Goal: Transaction & Acquisition: Purchase product/service

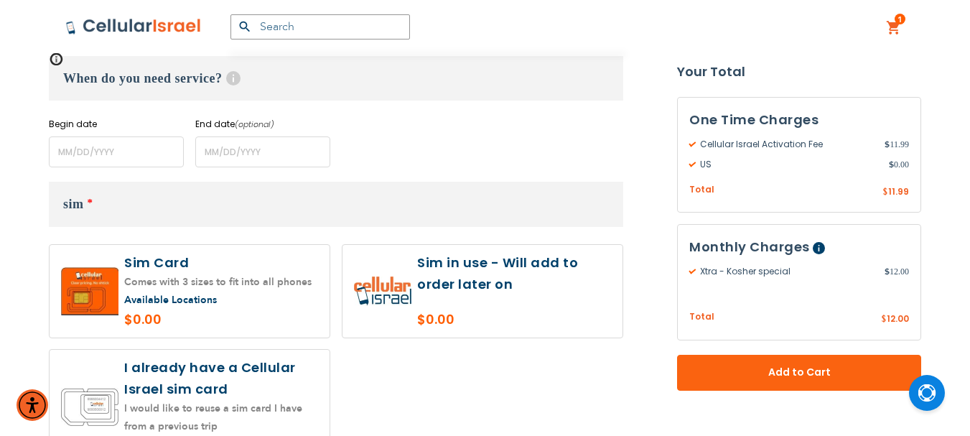
scroll to position [1077, 0]
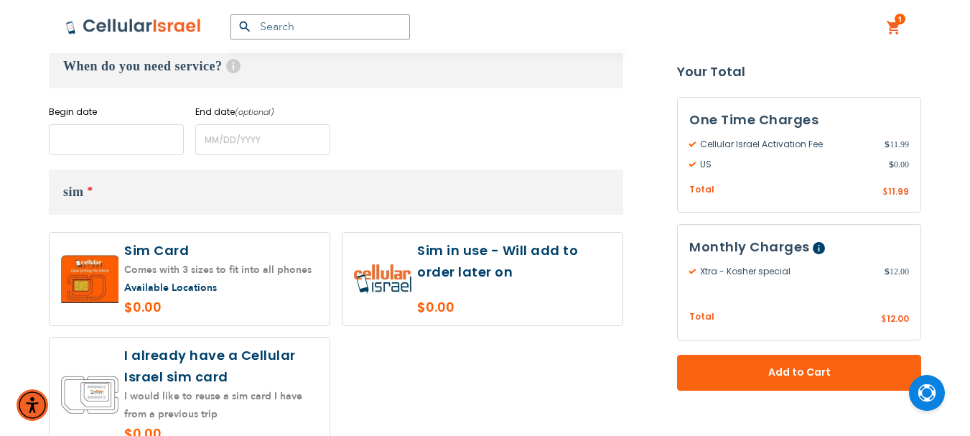
click at [119, 131] on input "name" at bounding box center [116, 139] width 135 height 31
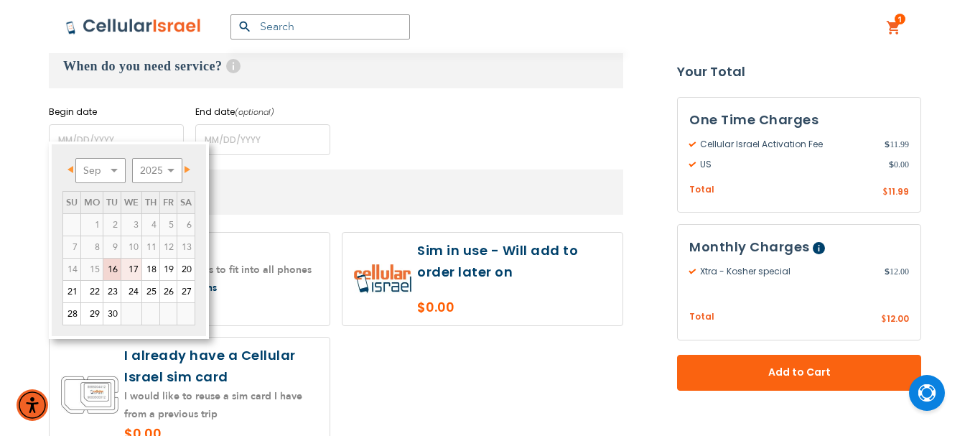
click at [134, 267] on link "17" at bounding box center [131, 270] width 20 height 22
type input "[DATE]"
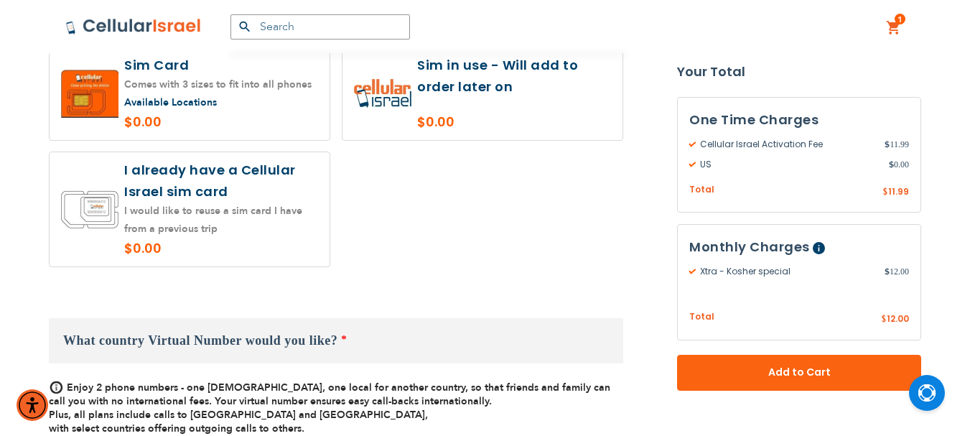
scroll to position [1221, 0]
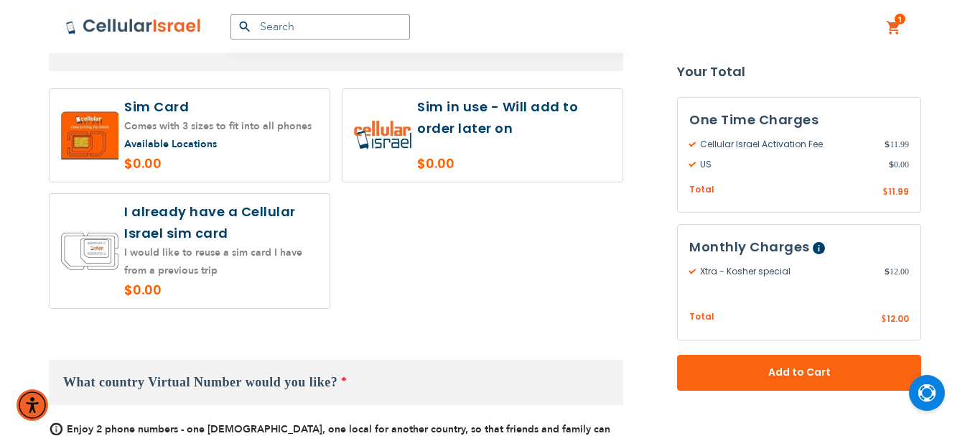
click at [218, 233] on label at bounding box center [190, 251] width 280 height 114
radio input "true"
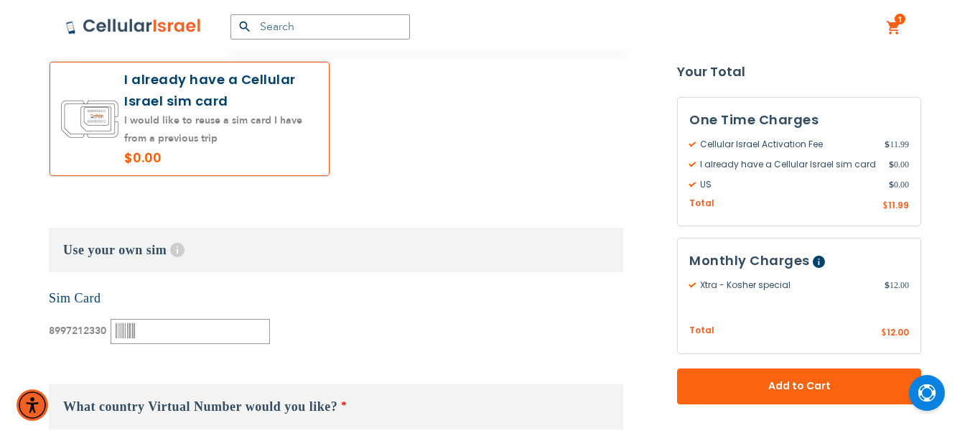
scroll to position [1364, 0]
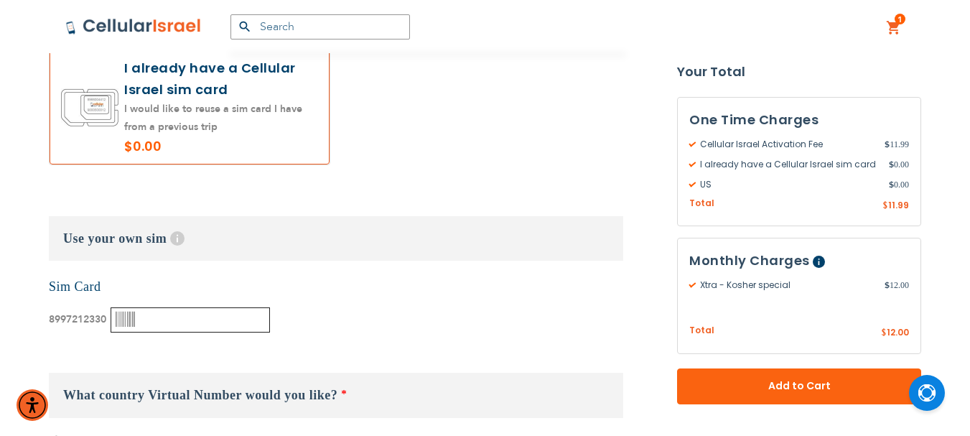
click at [147, 307] on input "text" at bounding box center [190, 319] width 159 height 25
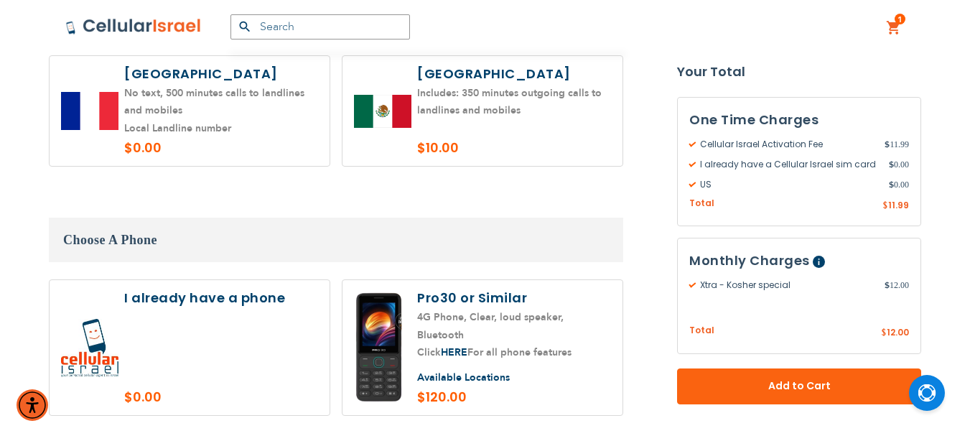
scroll to position [2269, 0]
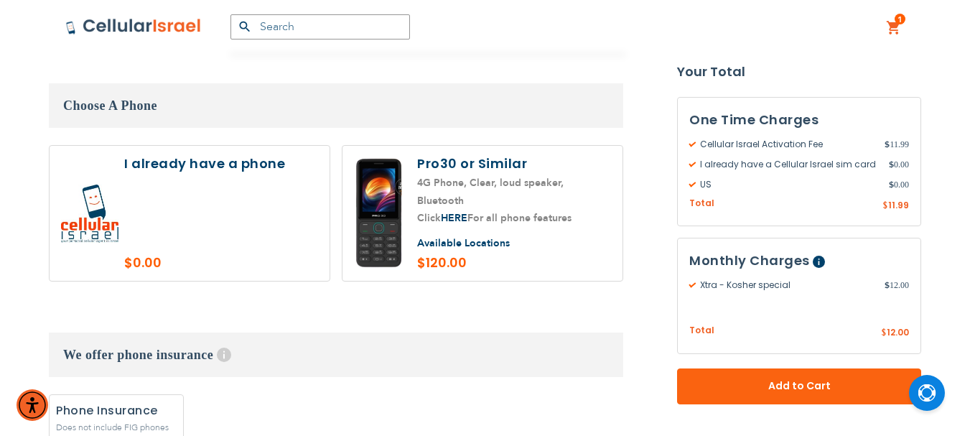
type input "000413217"
click at [234, 162] on label at bounding box center [190, 213] width 280 height 135
radio input "true"
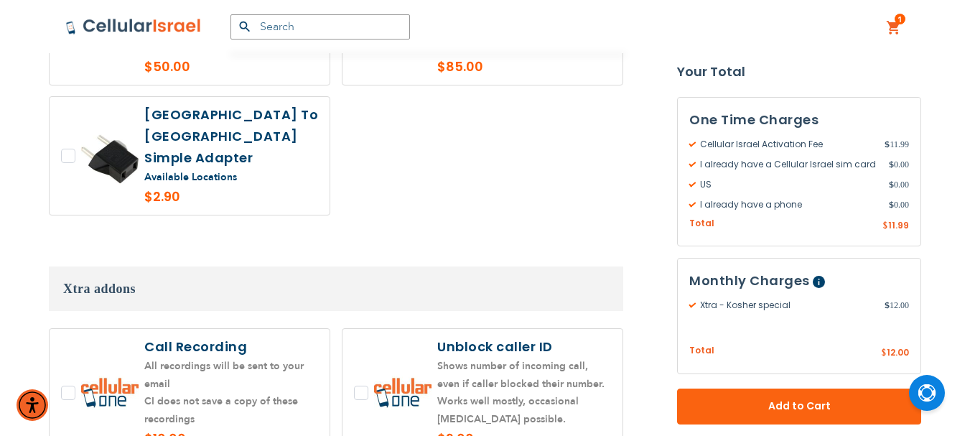
scroll to position [2844, 0]
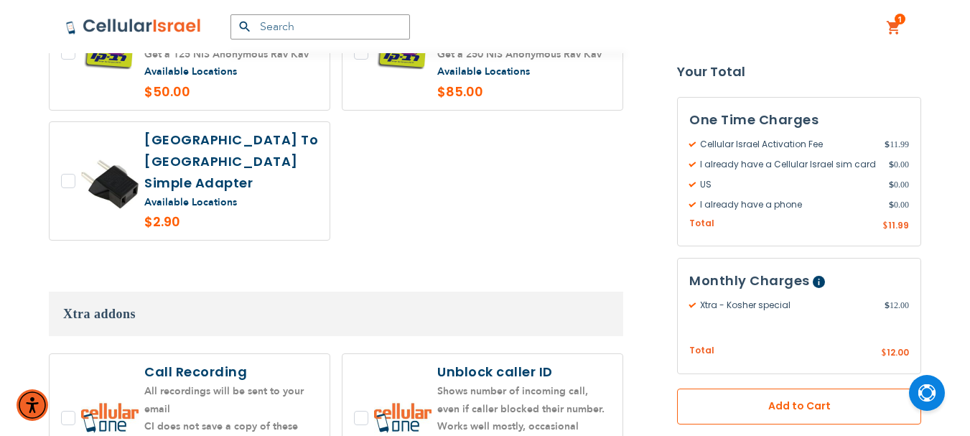
click at [831, 407] on span "Add to Cart" at bounding box center [799, 406] width 149 height 15
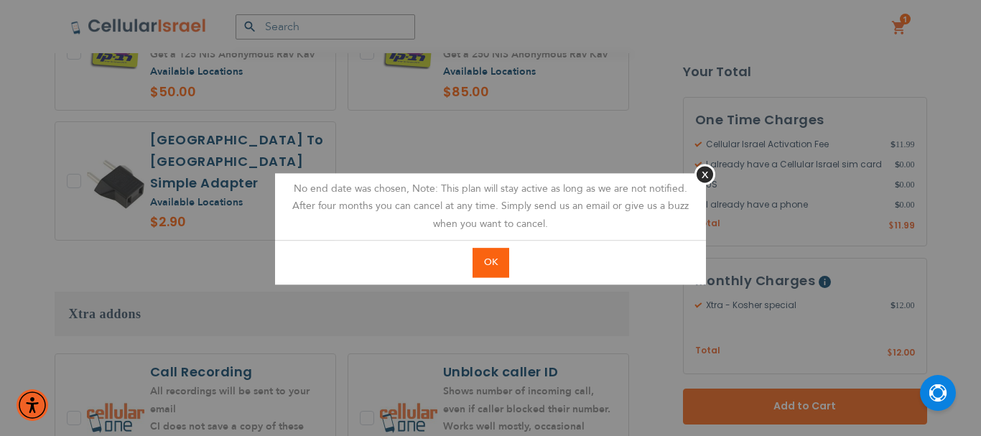
click at [504, 274] on button "OK" at bounding box center [491, 262] width 37 height 29
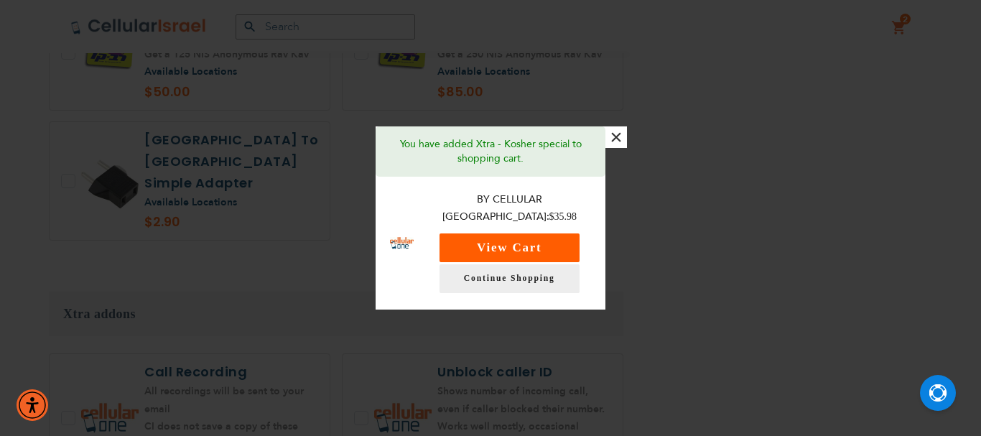
click at [529, 238] on button "View Cart" at bounding box center [510, 247] width 140 height 29
